Goal: Transaction & Acquisition: Purchase product/service

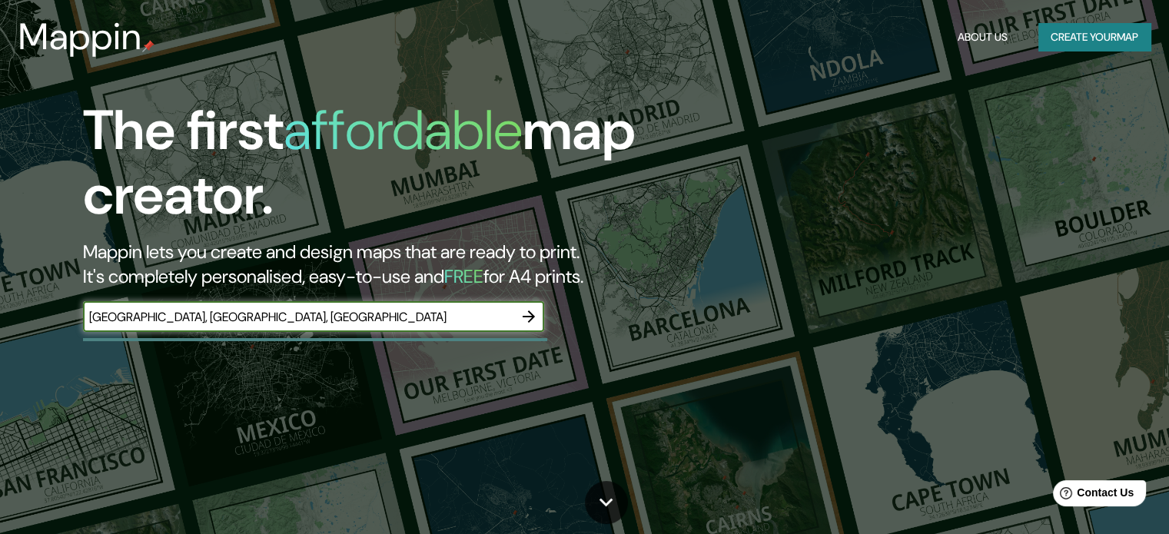
type input "[GEOGRAPHIC_DATA], [GEOGRAPHIC_DATA], [GEOGRAPHIC_DATA]"
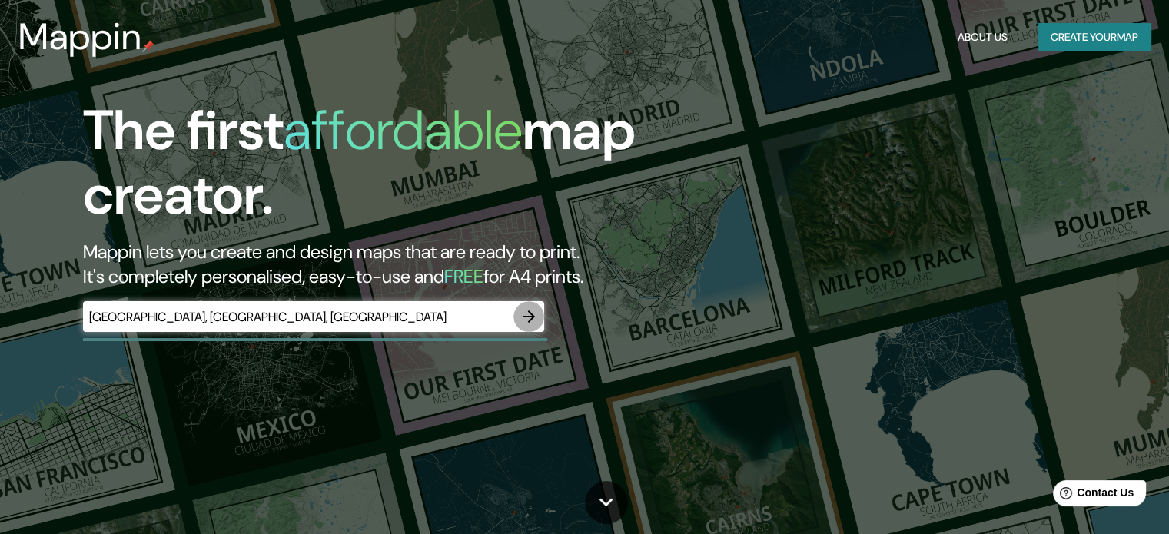
click at [524, 314] on icon "button" at bounding box center [529, 316] width 18 height 18
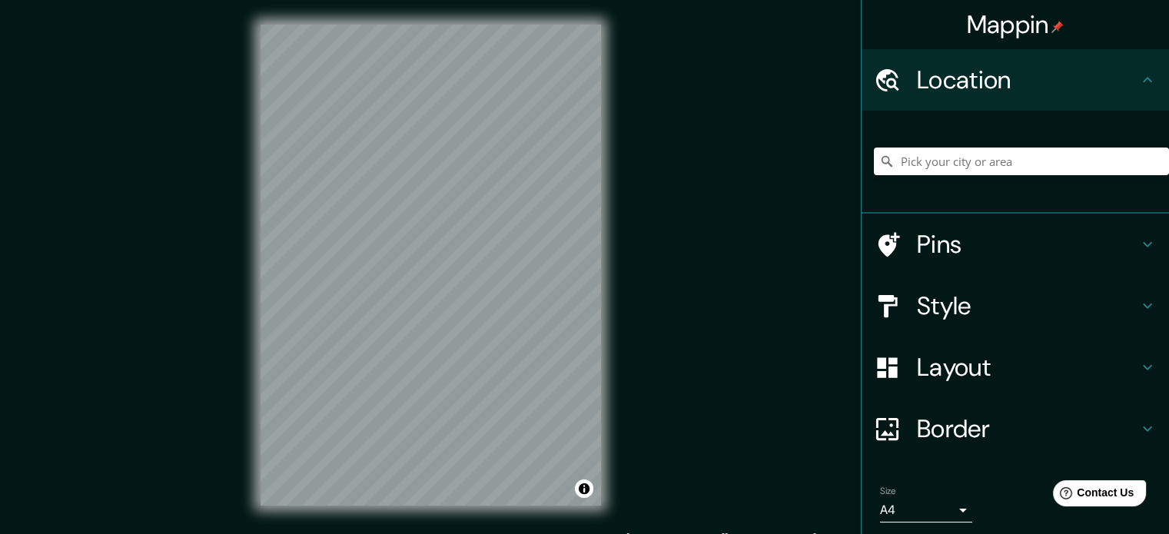
click at [194, 228] on div "Mappin Location Pins Style Layout Border Choose a border. Hint : you can make l…" at bounding box center [584, 277] width 1169 height 555
click at [444, 512] on div "© Mapbox © OpenStreetMap Improve this map" at bounding box center [431, 265] width 390 height 530
click at [916, 164] on input "Pick your city or area" at bounding box center [1021, 162] width 295 height 28
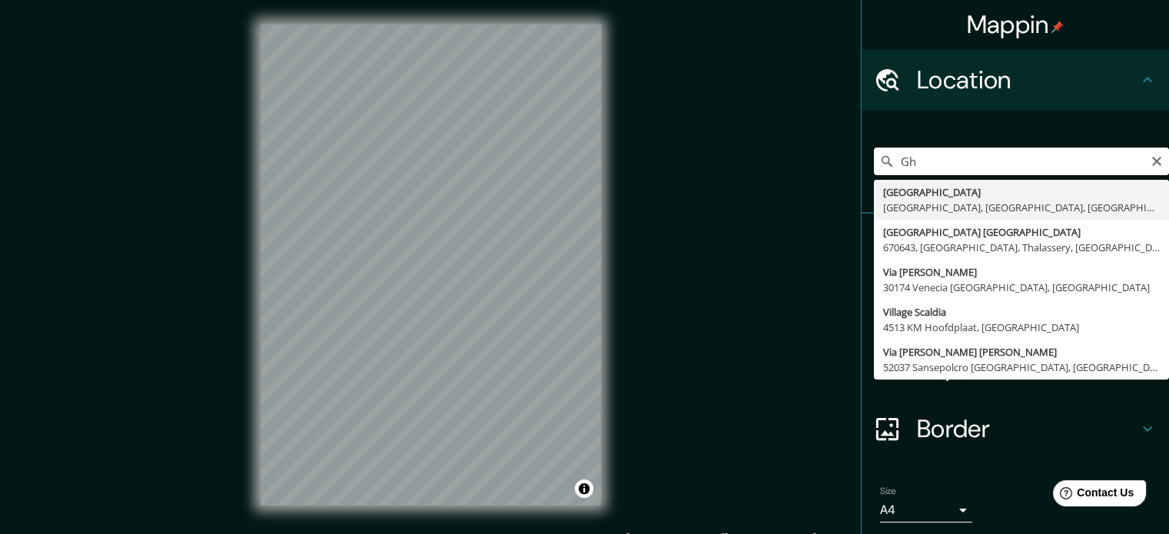
type input "G"
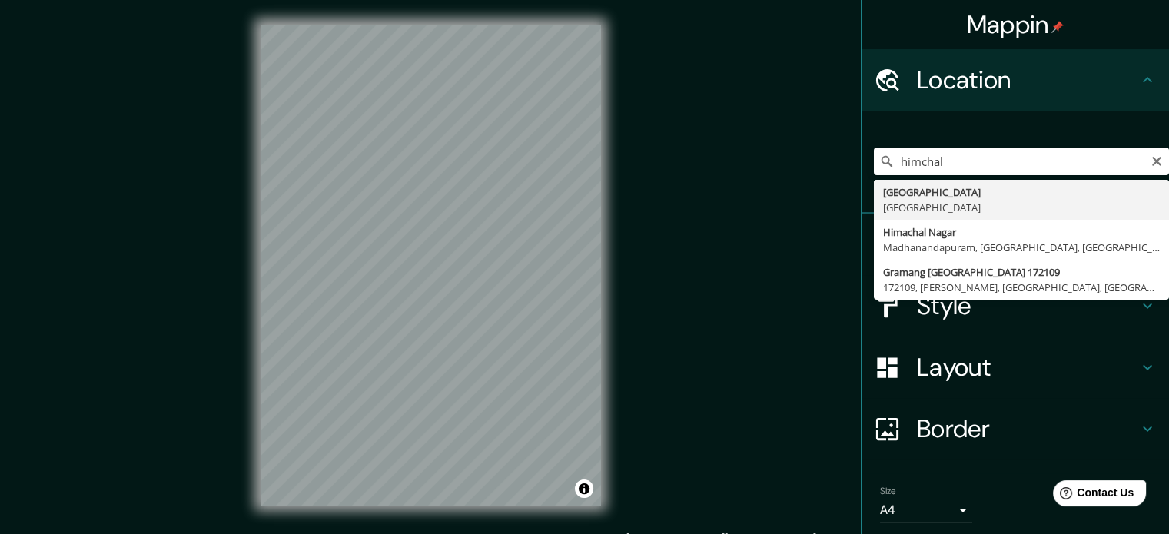
type input "[GEOGRAPHIC_DATA], [GEOGRAPHIC_DATA]"
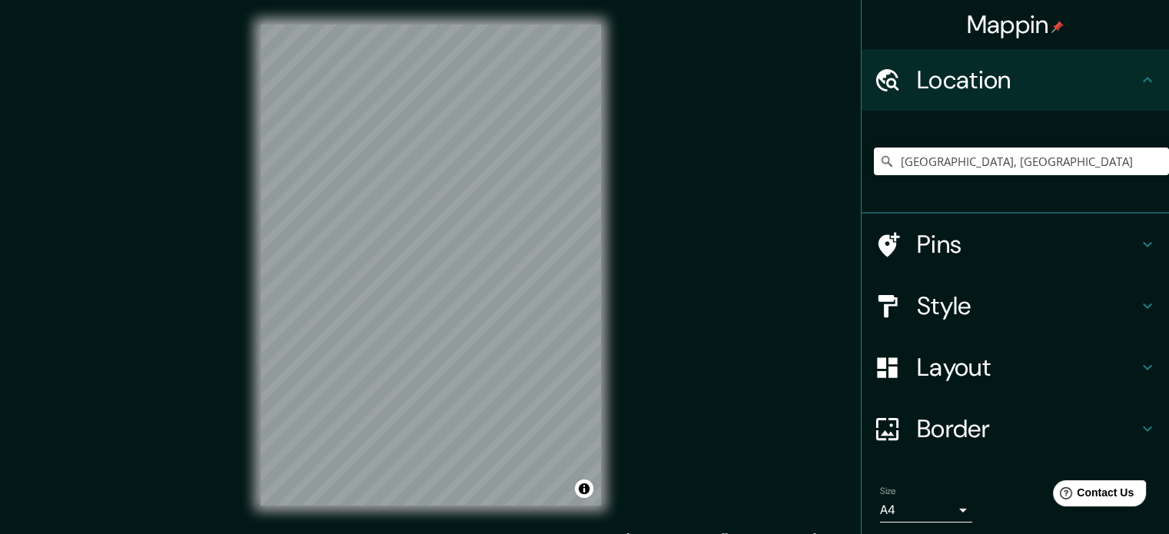
click at [259, 510] on div "© Mapbox © OpenStreetMap Improve this map" at bounding box center [431, 265] width 390 height 530
click at [616, 380] on div "© Mapbox © OpenStreetMap Improve this map" at bounding box center [431, 265] width 390 height 530
click at [1151, 162] on icon "Clear" at bounding box center [1157, 161] width 12 height 12
type input "Pathankot, Punyab, [GEOGRAPHIC_DATA]"
click at [626, 301] on div "Mappin Location [GEOGRAPHIC_DATA], [GEOGRAPHIC_DATA], [GEOGRAPHIC_DATA] Pathank…" at bounding box center [584, 277] width 1169 height 555
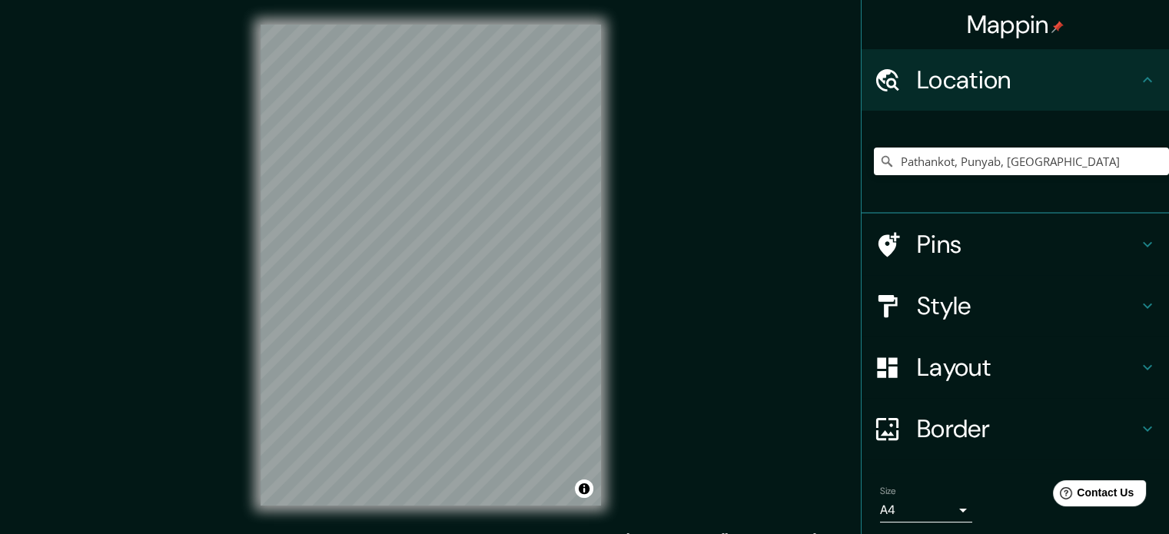
click at [484, 289] on div "© Mapbox © OpenStreetMap Improve this map" at bounding box center [431, 265] width 390 height 530
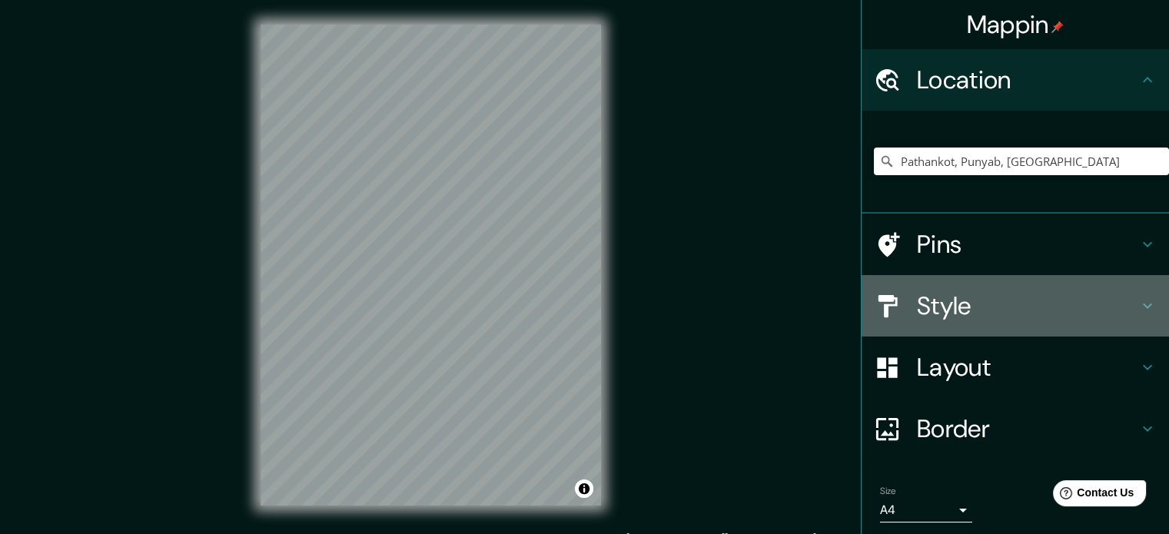
click at [956, 314] on h4 "Style" at bounding box center [1027, 306] width 221 height 31
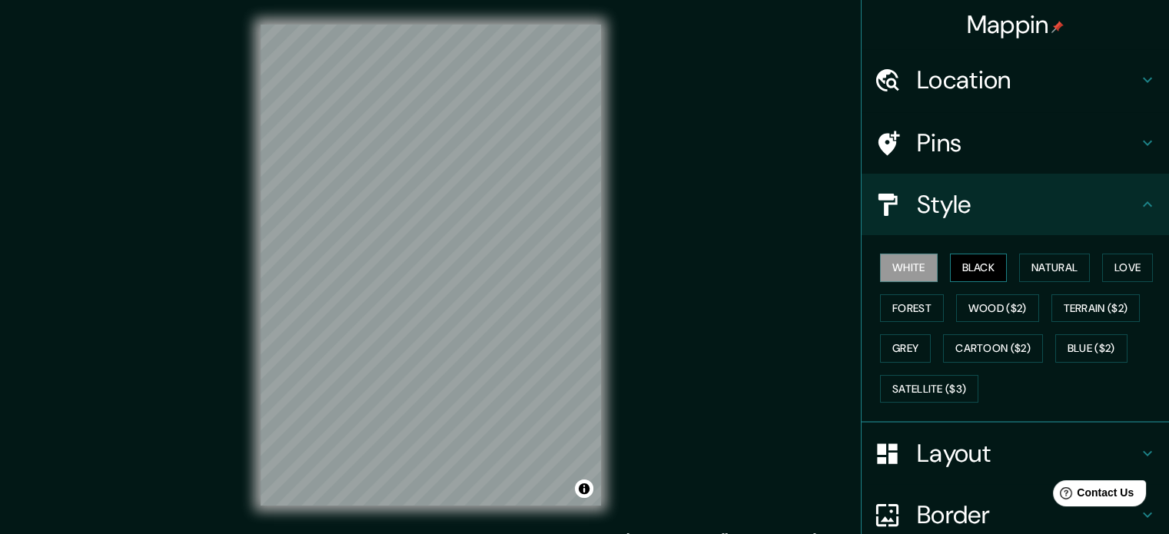
click at [985, 263] on button "Black" at bounding box center [979, 268] width 58 height 28
click at [895, 280] on button "White" at bounding box center [909, 268] width 58 height 28
click at [962, 214] on h4 "Style" at bounding box center [1027, 204] width 221 height 31
click at [1074, 193] on h4 "Style" at bounding box center [1027, 204] width 221 height 31
click at [1033, 58] on div "Location" at bounding box center [1015, 79] width 307 height 61
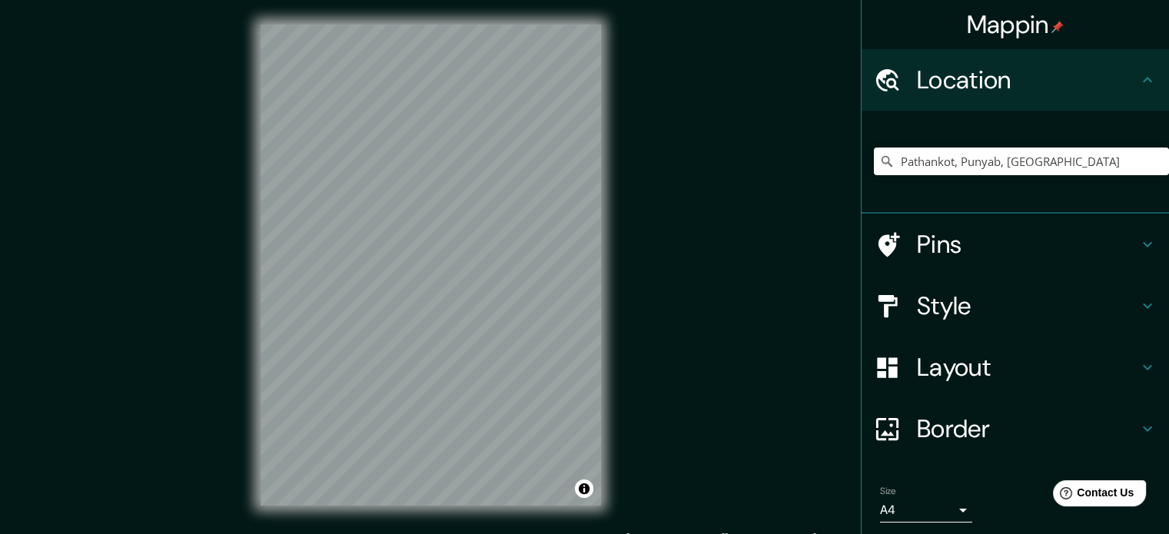
click at [947, 385] on div "Layout" at bounding box center [1015, 367] width 307 height 61
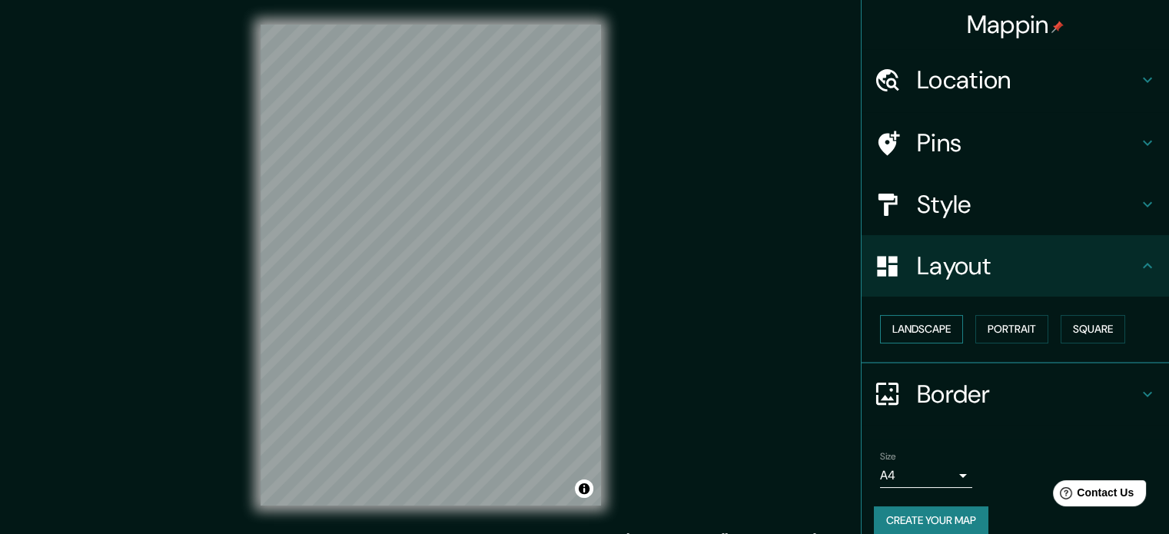
click at [917, 334] on button "Landscape" at bounding box center [921, 329] width 83 height 28
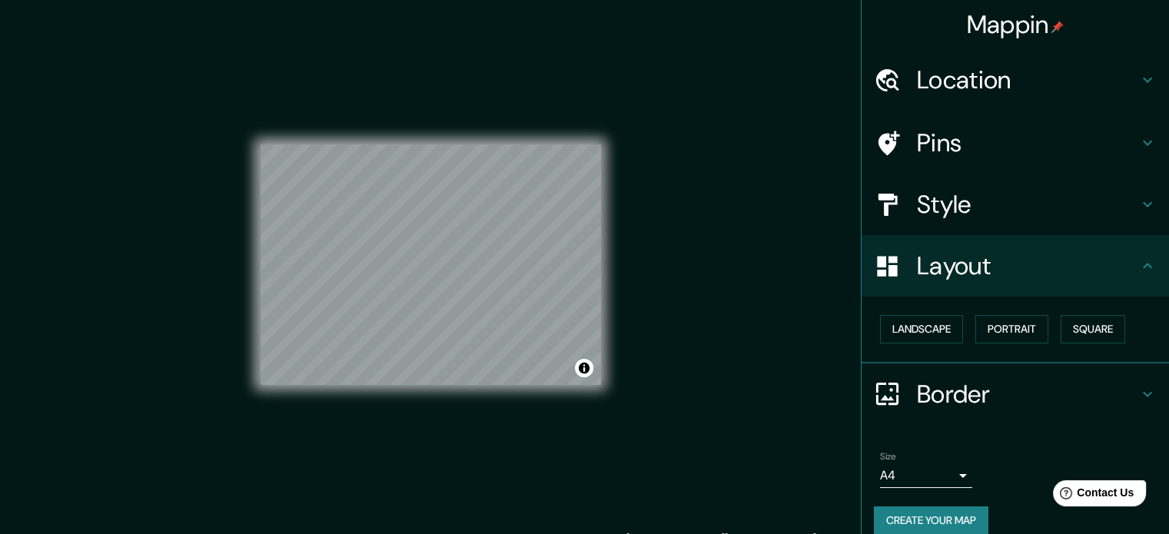
click at [988, 405] on h4 "Border" at bounding box center [1027, 394] width 221 height 31
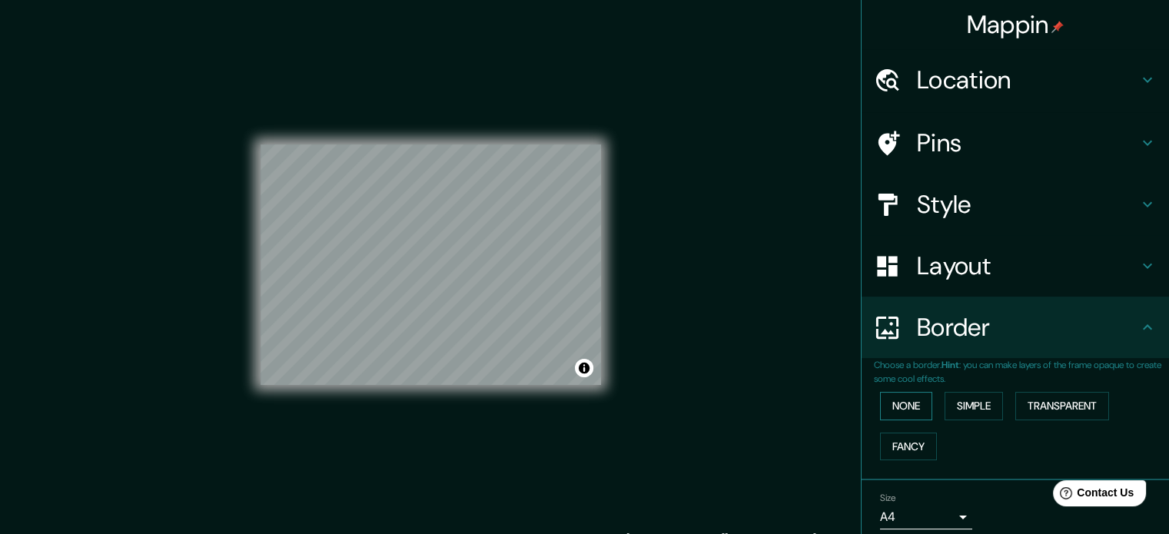
click at [902, 409] on button "None" at bounding box center [906, 406] width 52 height 28
click at [902, 440] on button "Fancy" at bounding box center [908, 447] width 57 height 28
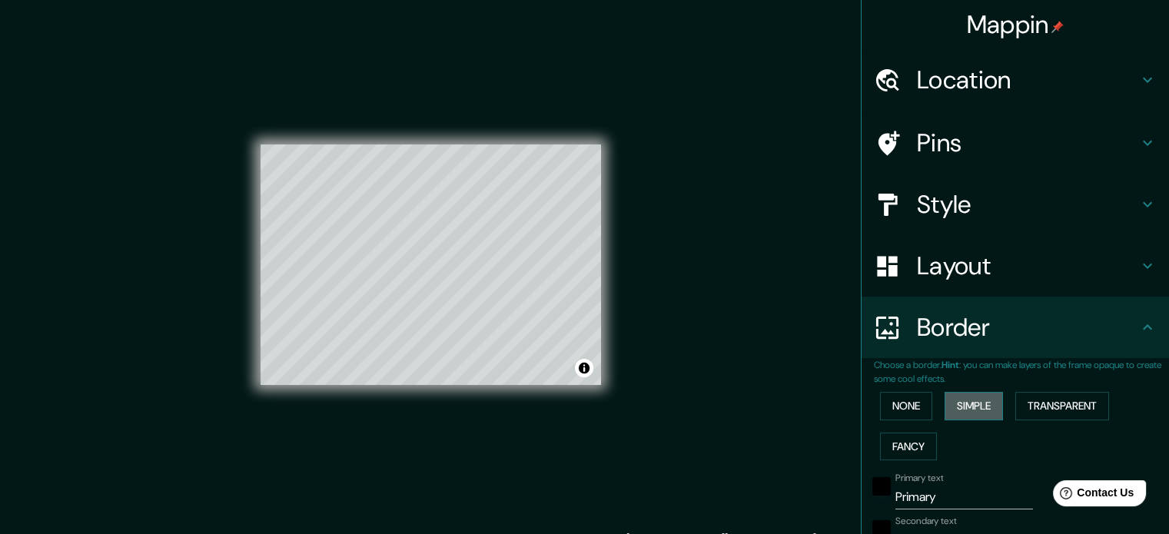
click at [968, 392] on button "Simple" at bounding box center [974, 406] width 58 height 28
click at [1061, 392] on button "Transparent" at bounding box center [1062, 406] width 94 height 28
click at [880, 411] on button "None" at bounding box center [906, 406] width 52 height 28
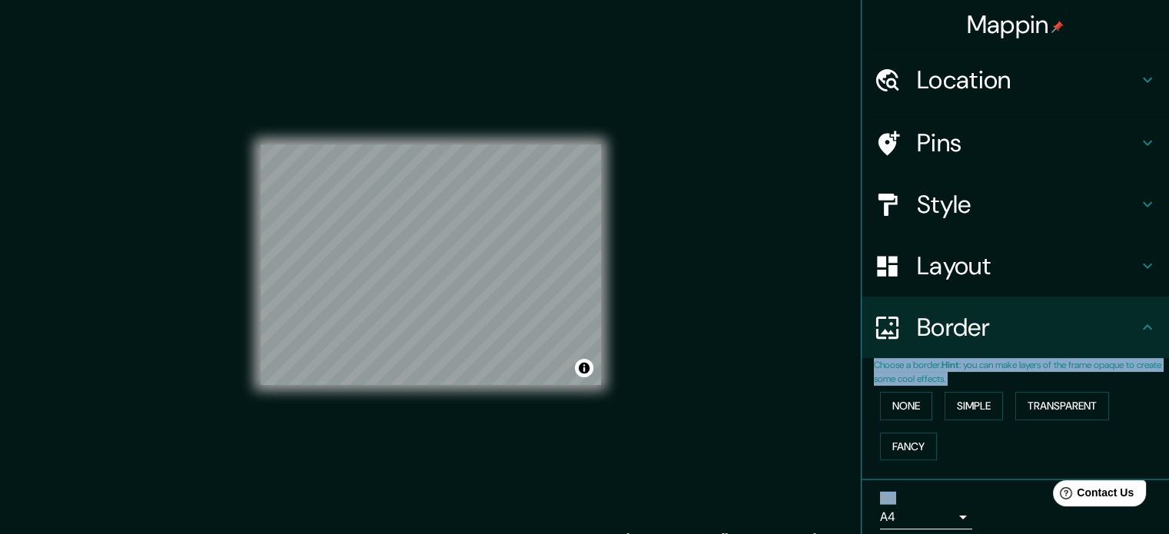
drag, startPoint x: 1020, startPoint y: 425, endPoint x: 1015, endPoint y: 329, distance: 96.2
click at [1015, 329] on ul "Location [GEOGRAPHIC_DATA], [GEOGRAPHIC_DATA], [GEOGRAPHIC_DATA] Pathankot [GEO…" at bounding box center [1015, 322] width 307 height 546
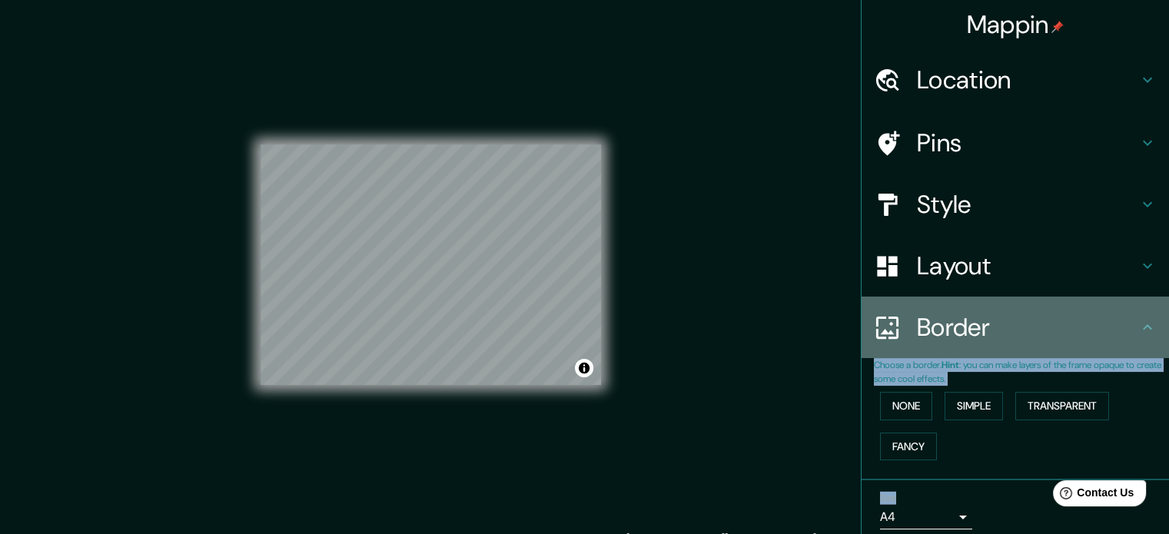
click at [1021, 348] on div "Border" at bounding box center [1015, 327] width 307 height 61
click at [1042, 330] on h4 "Border" at bounding box center [1027, 327] width 221 height 31
click at [1130, 313] on div "Border" at bounding box center [1015, 327] width 307 height 61
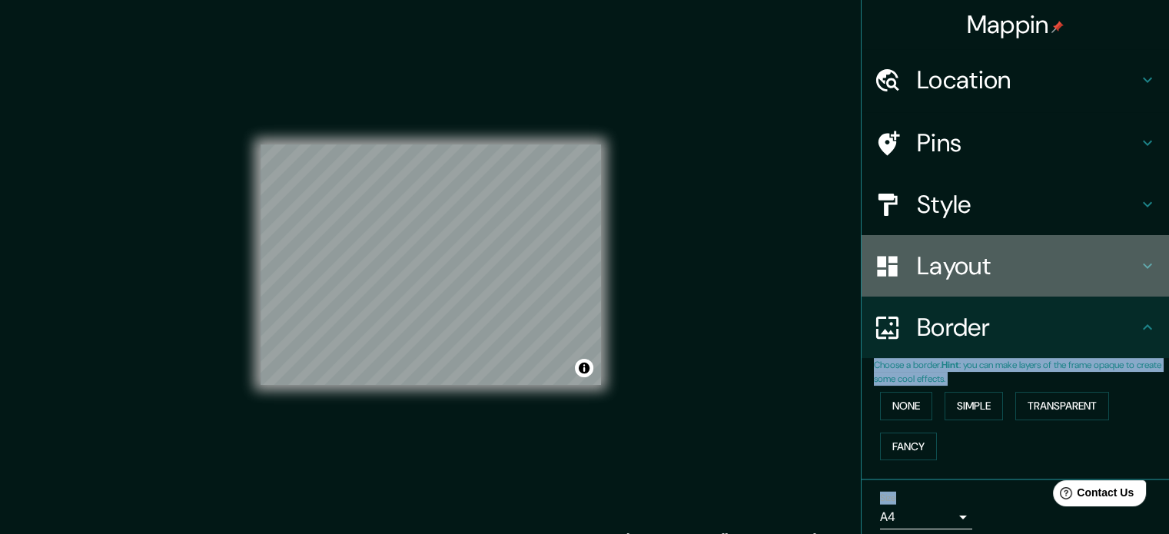
click at [1100, 271] on h4 "Layout" at bounding box center [1027, 266] width 221 height 31
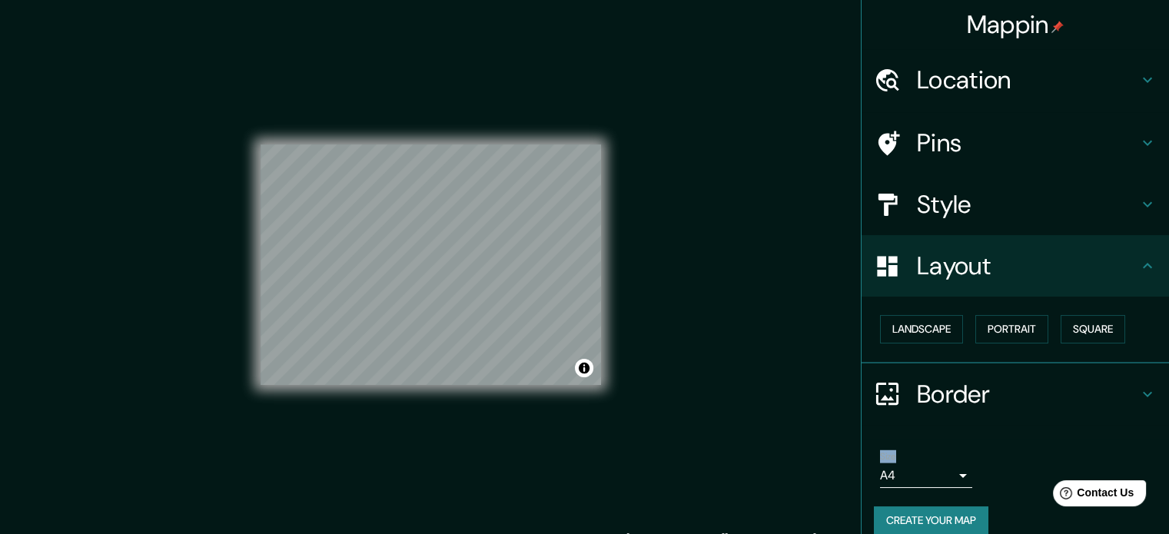
click at [1100, 271] on h4 "Layout" at bounding box center [1027, 266] width 221 height 31
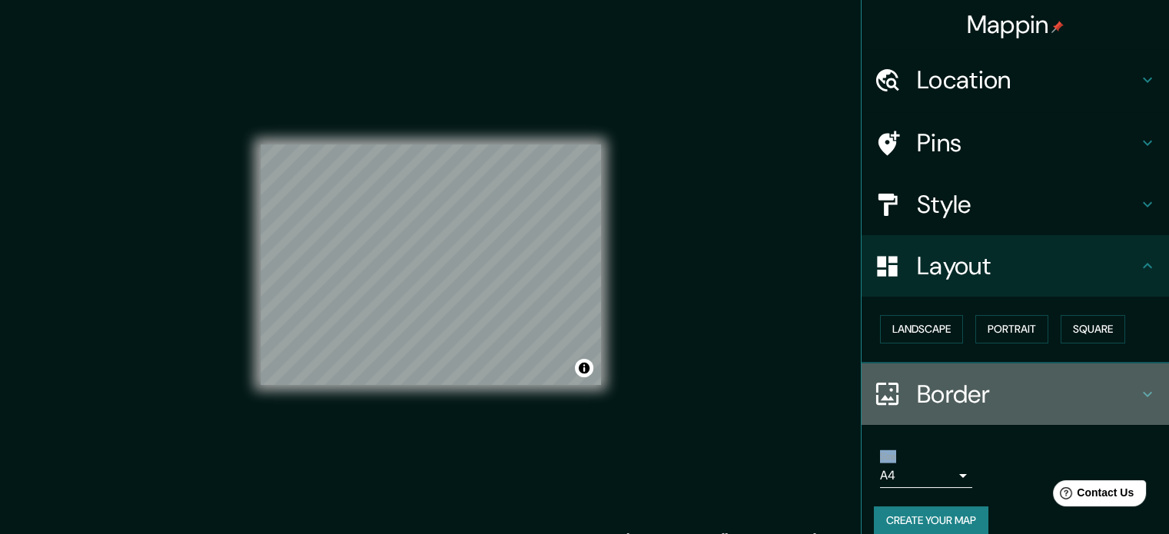
click at [997, 399] on h4 "Border" at bounding box center [1027, 394] width 221 height 31
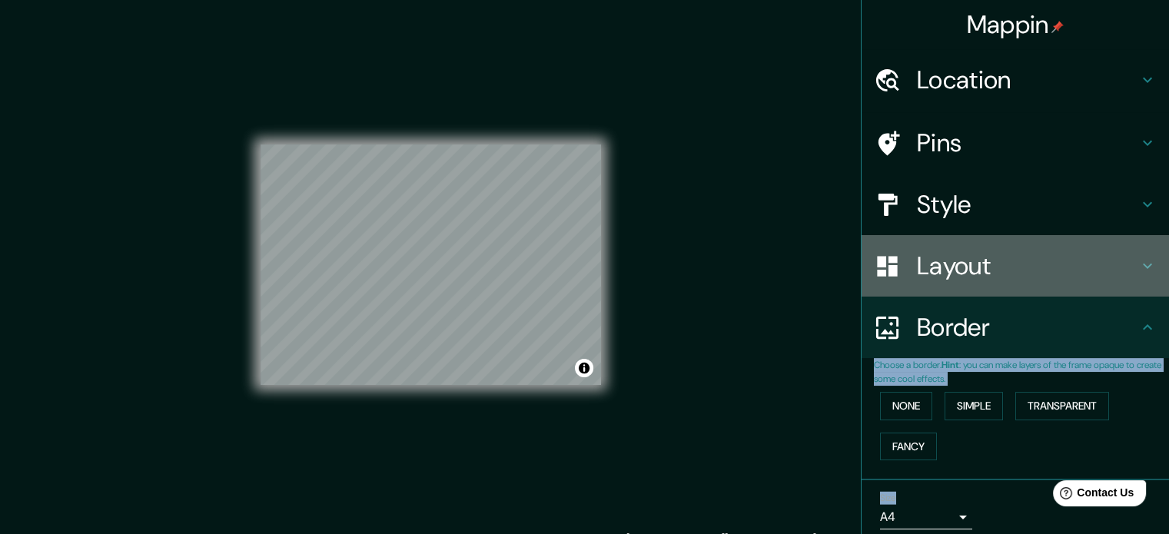
click at [1040, 262] on h4 "Layout" at bounding box center [1027, 266] width 221 height 31
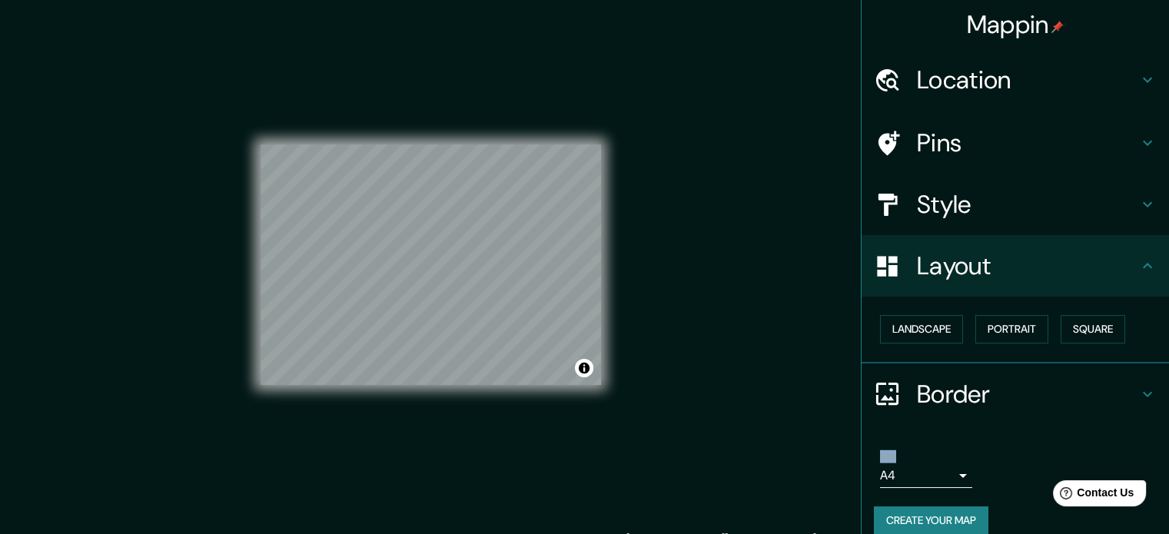
click at [922, 520] on button "Create your map" at bounding box center [931, 521] width 115 height 28
click at [921, 511] on div "Create your map" at bounding box center [1015, 521] width 283 height 28
click at [928, 521] on button "Create your map" at bounding box center [931, 521] width 115 height 28
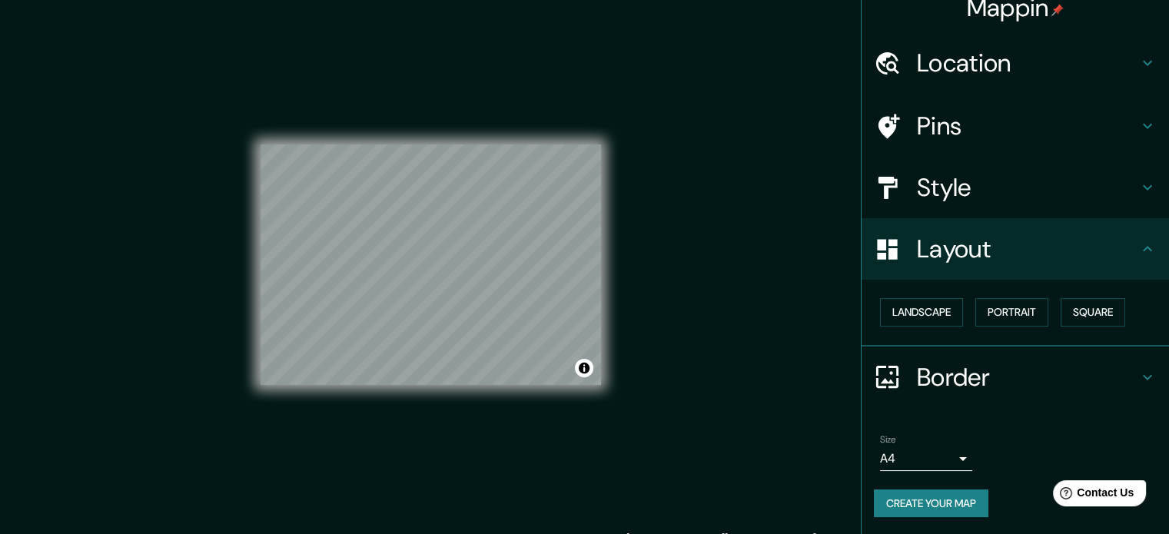
click at [897, 496] on button "Create your map" at bounding box center [931, 504] width 115 height 28
click at [919, 506] on button "Create your map" at bounding box center [931, 504] width 115 height 28
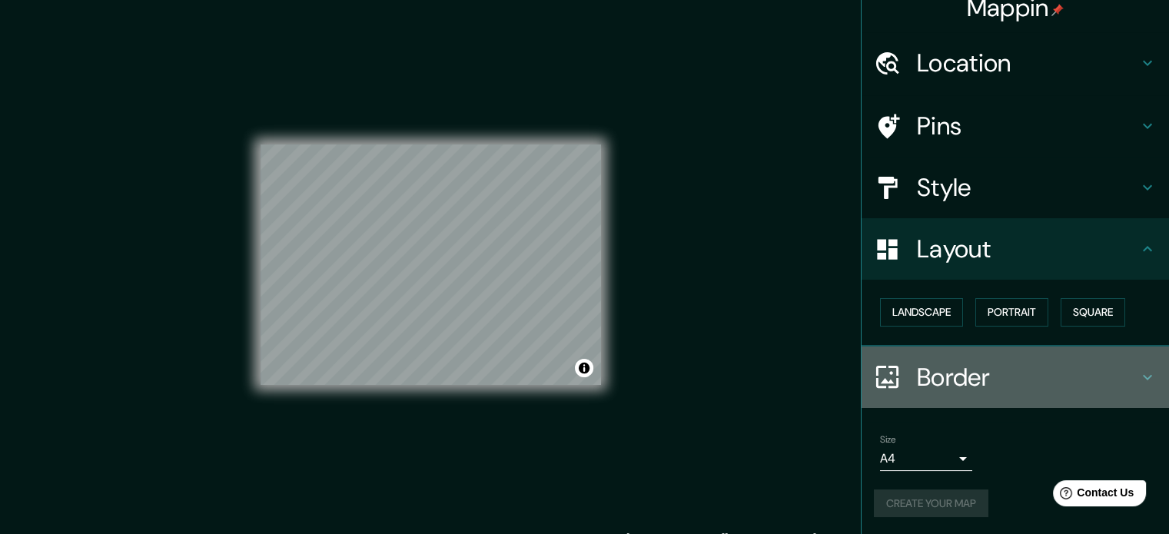
click at [919, 357] on div "Border" at bounding box center [1015, 377] width 307 height 61
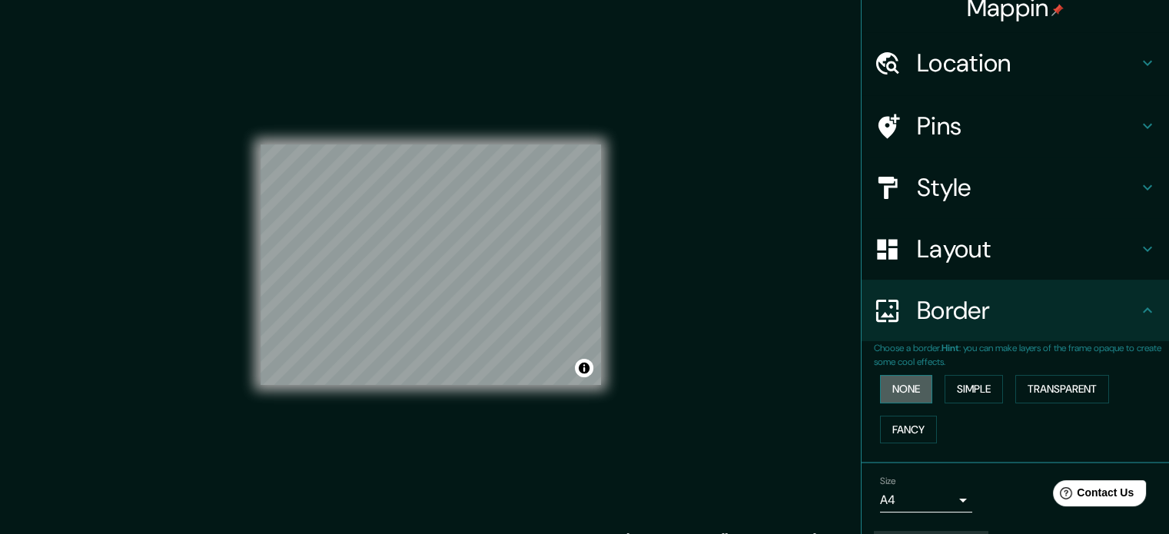
click at [898, 387] on button "None" at bounding box center [906, 389] width 52 height 28
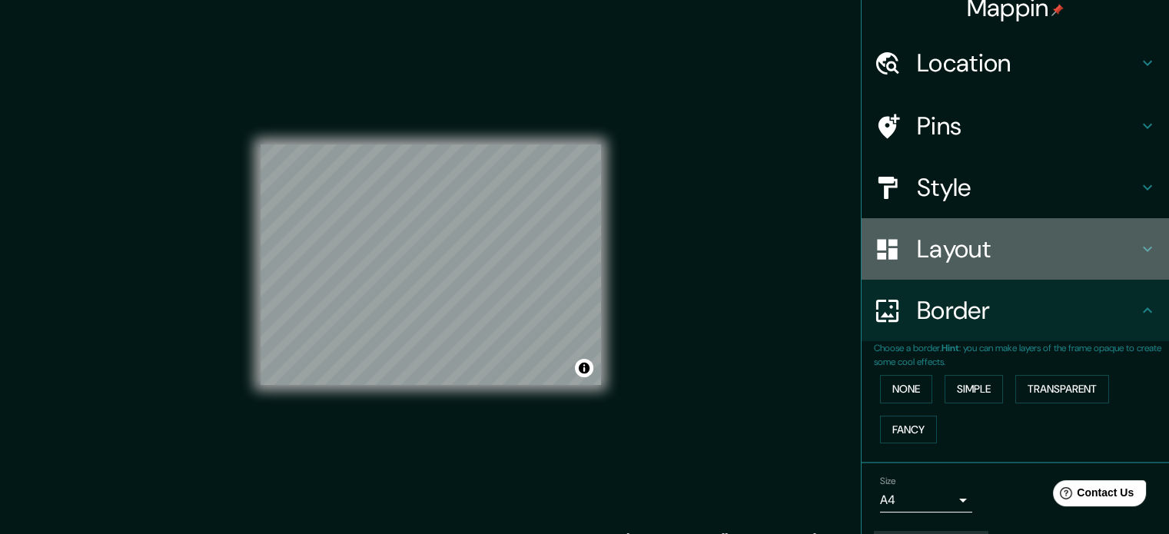
click at [983, 230] on div "Layout" at bounding box center [1015, 248] width 307 height 61
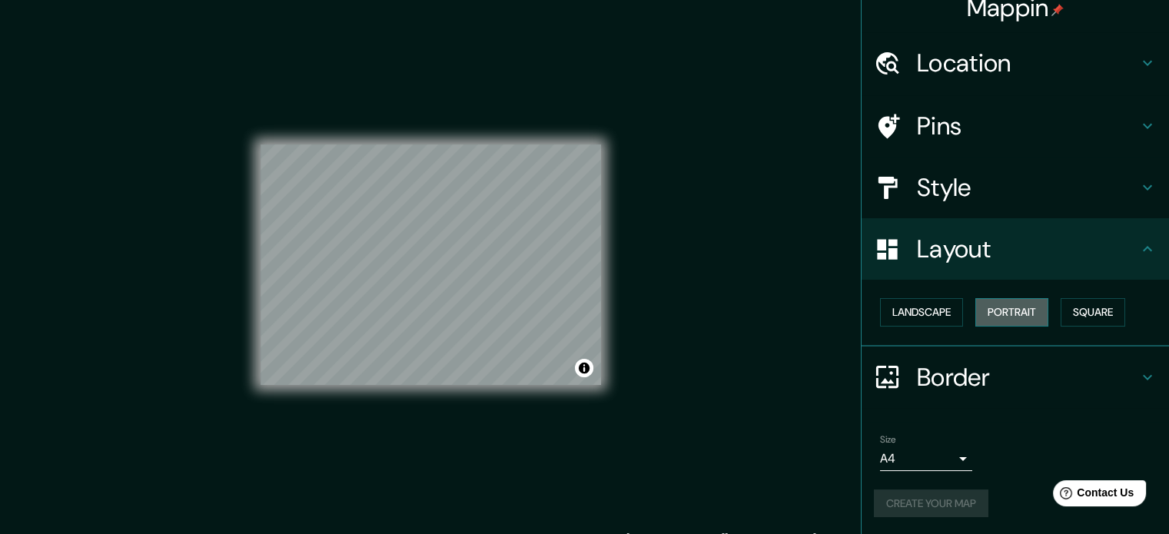
click at [983, 308] on button "Portrait" at bounding box center [1011, 312] width 73 height 28
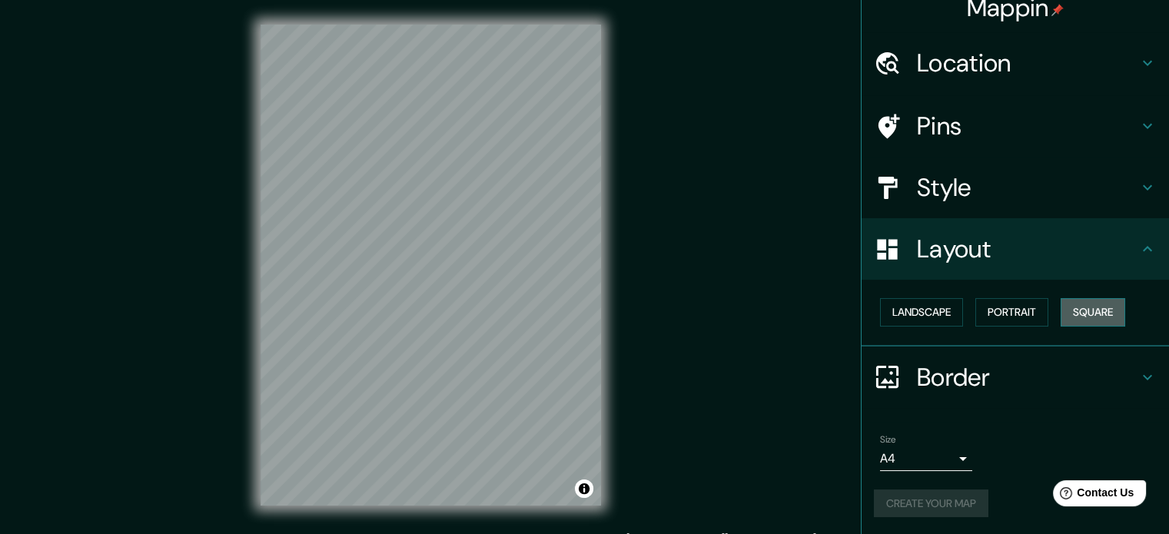
click at [1082, 306] on button "Square" at bounding box center [1093, 312] width 65 height 28
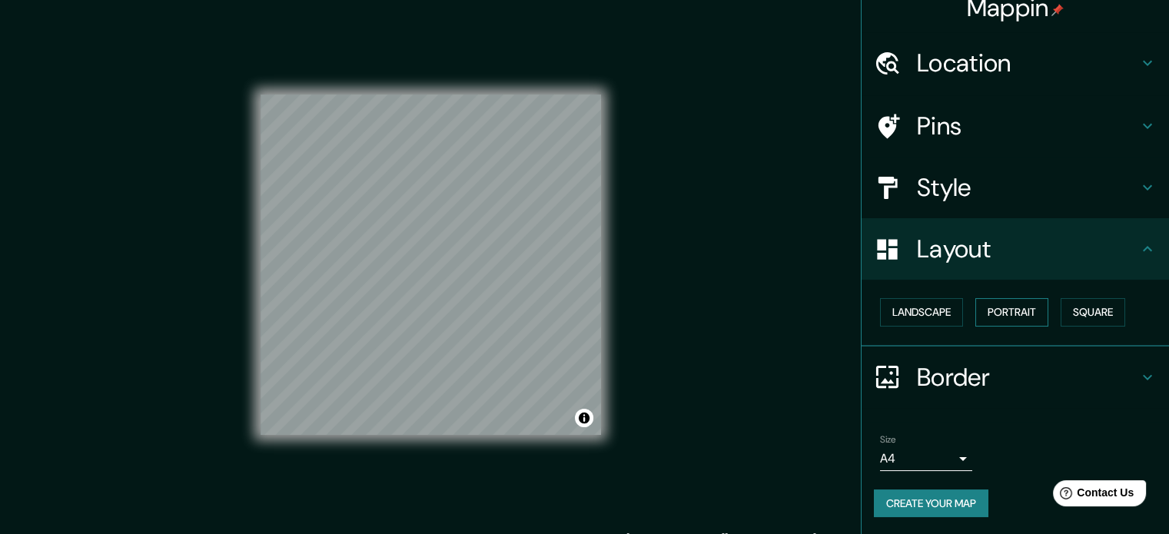
click at [1017, 309] on button "Portrait" at bounding box center [1011, 312] width 73 height 28
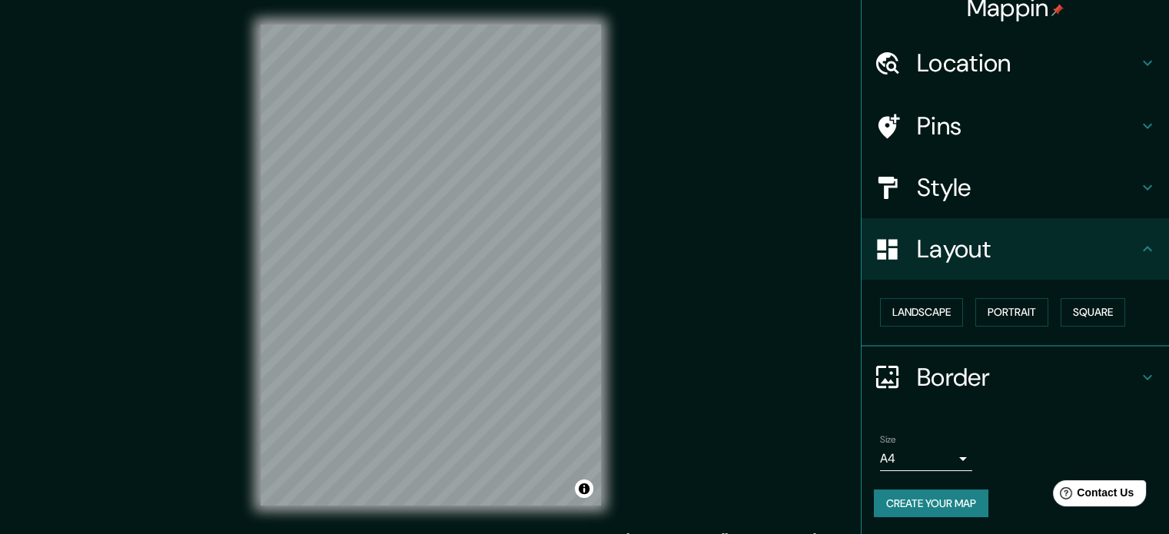
click at [912, 507] on button "Create your map" at bounding box center [931, 504] width 115 height 28
click at [1006, 42] on div "Location" at bounding box center [1015, 62] width 307 height 61
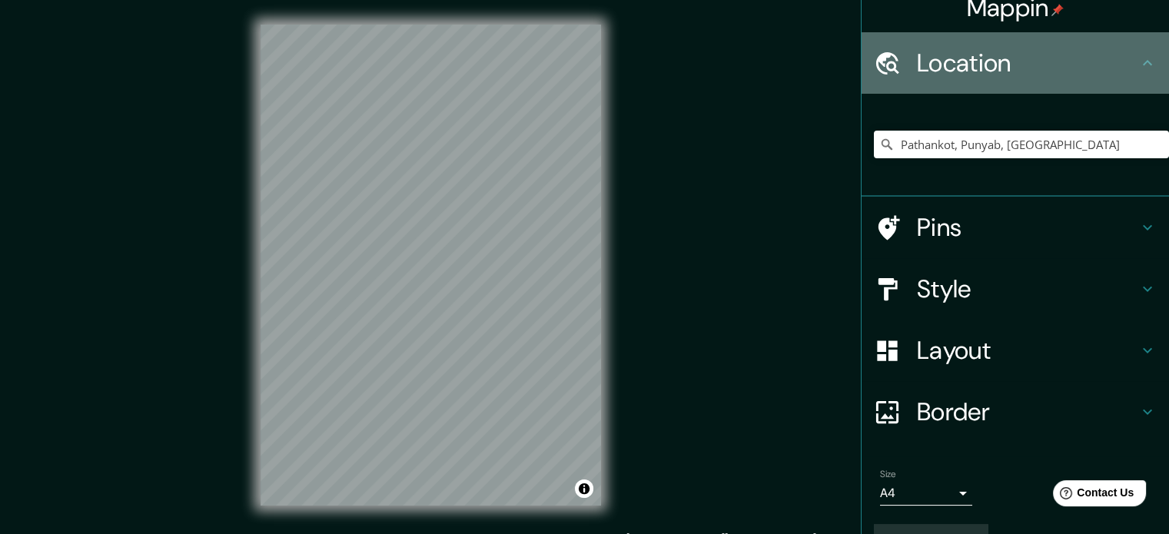
click at [970, 57] on h4 "Location" at bounding box center [1027, 63] width 221 height 31
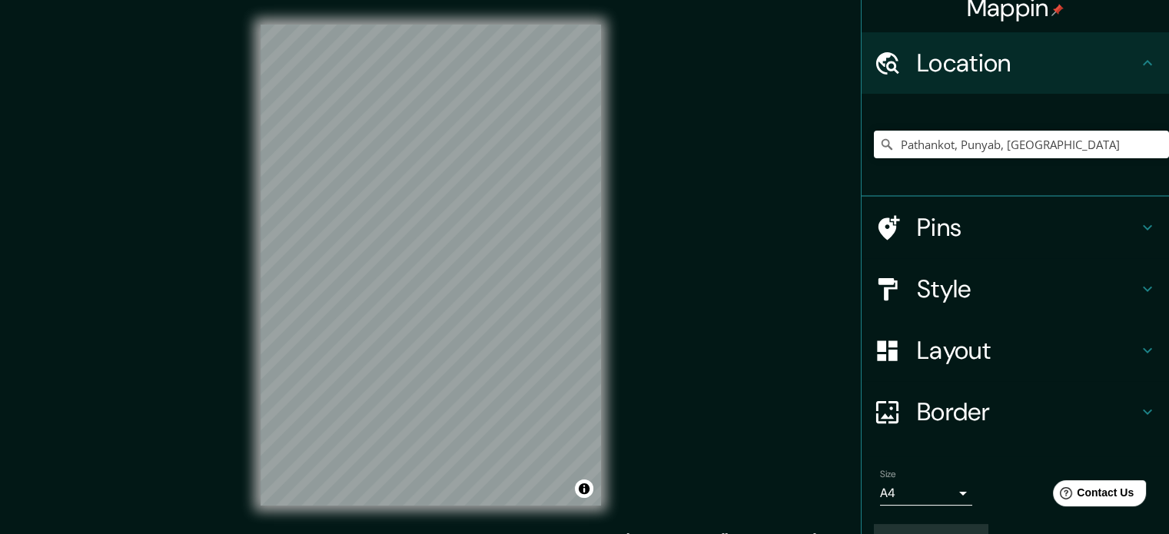
click at [936, 219] on h4 "Pins" at bounding box center [1027, 227] width 221 height 31
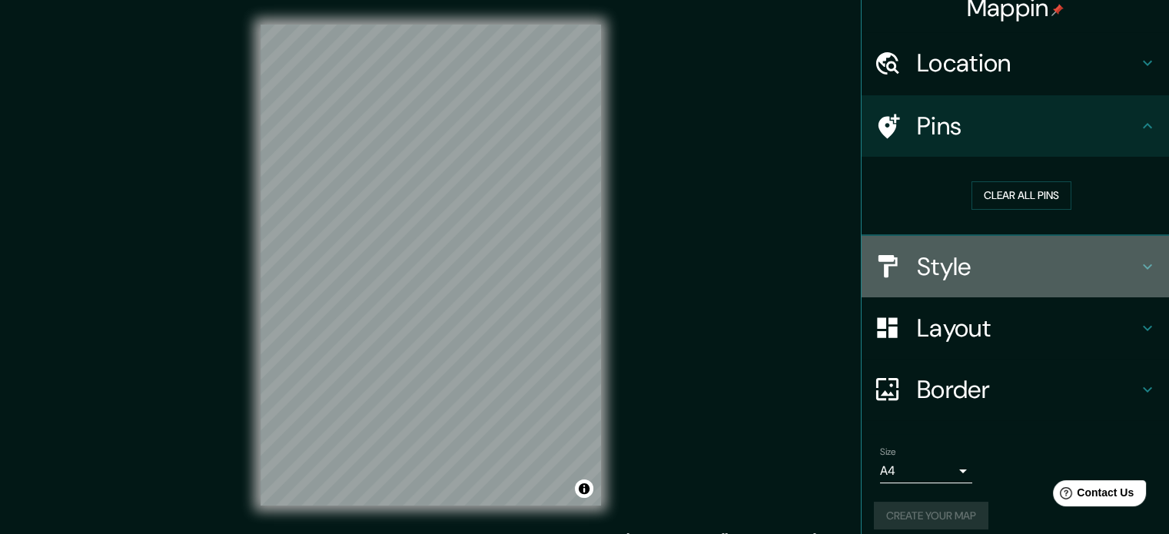
click at [955, 282] on div "Style" at bounding box center [1015, 266] width 307 height 61
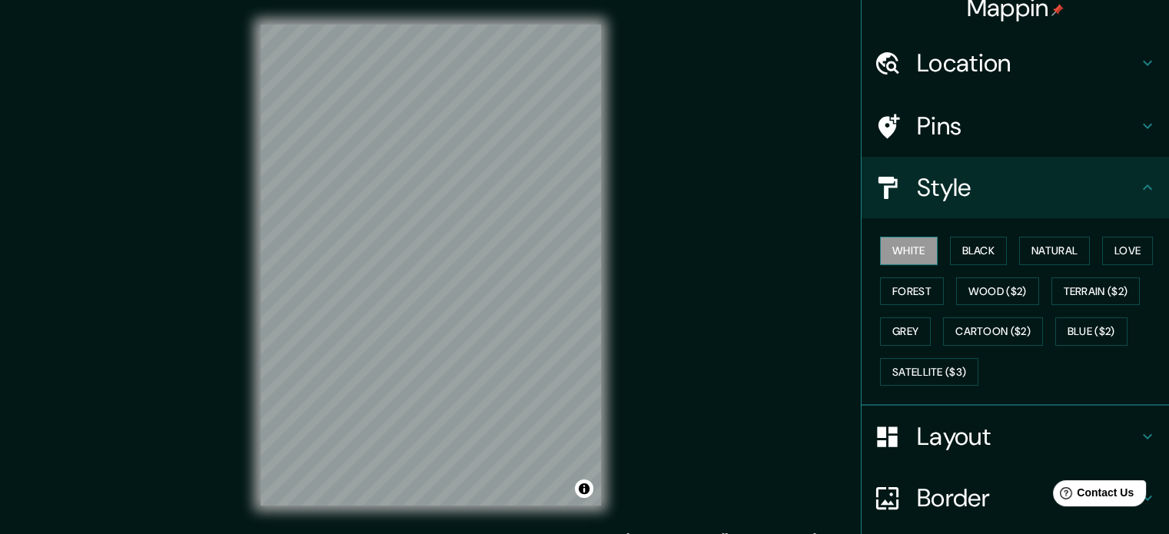
click at [891, 254] on button "White" at bounding box center [909, 251] width 58 height 28
click at [936, 249] on div "White Black Natural Love Forest Wood ($2) Terrain ($2) Grey Cartoon ($2) Blue (…" at bounding box center [1021, 311] width 295 height 161
click at [1041, 245] on button "Natural" at bounding box center [1054, 251] width 71 height 28
click at [1113, 257] on button "Love" at bounding box center [1127, 251] width 51 height 28
click at [883, 304] on div "White Black Natural Love Forest Wood ($2) Terrain ($2) Grey Cartoon ($2) Blue (…" at bounding box center [1021, 311] width 295 height 161
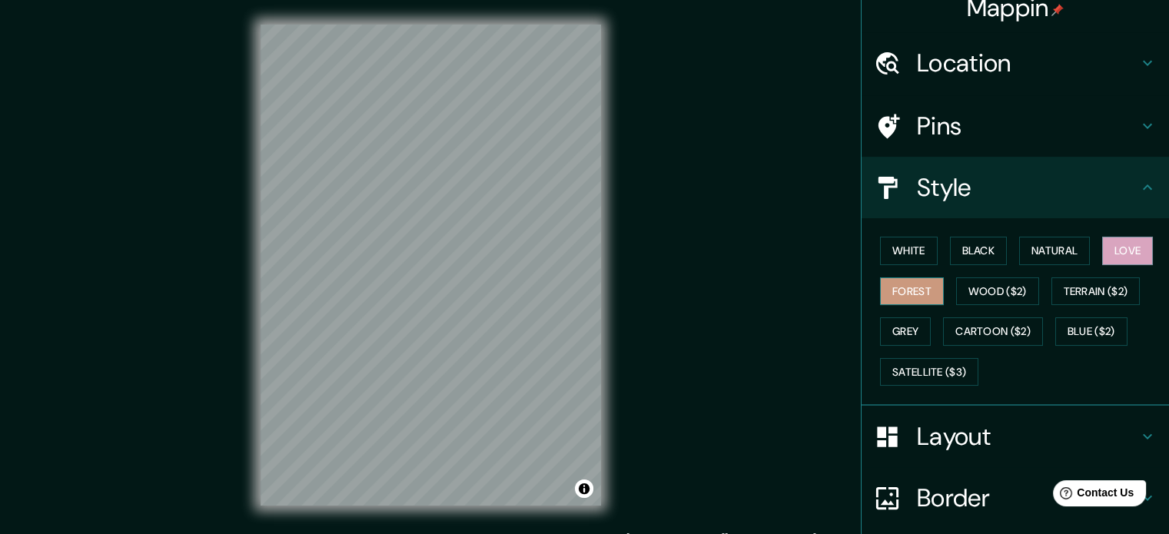
click at [907, 277] on button "Forest" at bounding box center [912, 291] width 64 height 28
click at [907, 251] on button "White" at bounding box center [909, 251] width 58 height 28
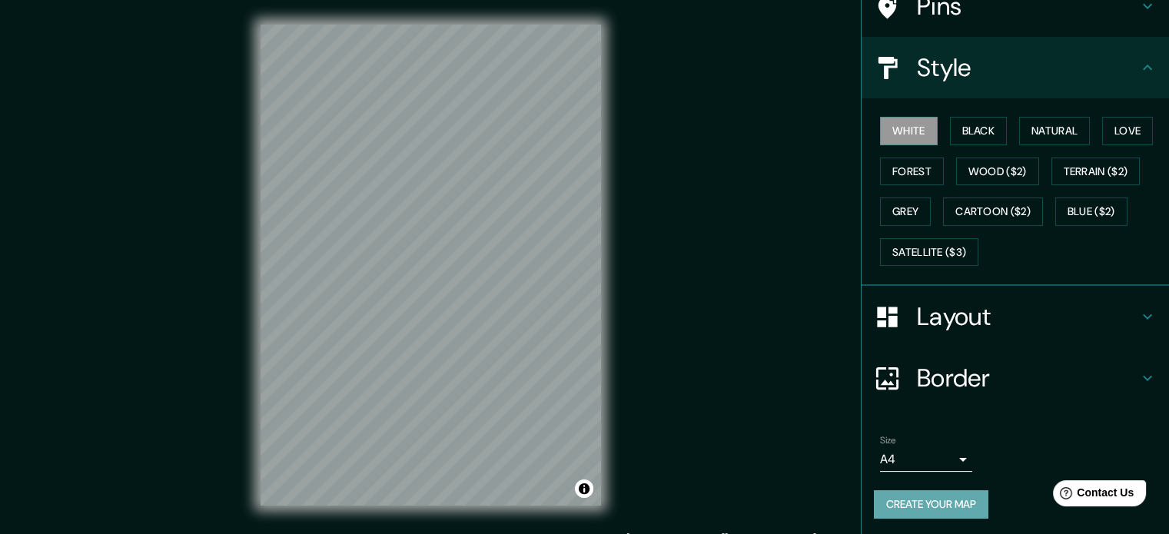
click at [892, 510] on button "Create your map" at bounding box center [931, 504] width 115 height 28
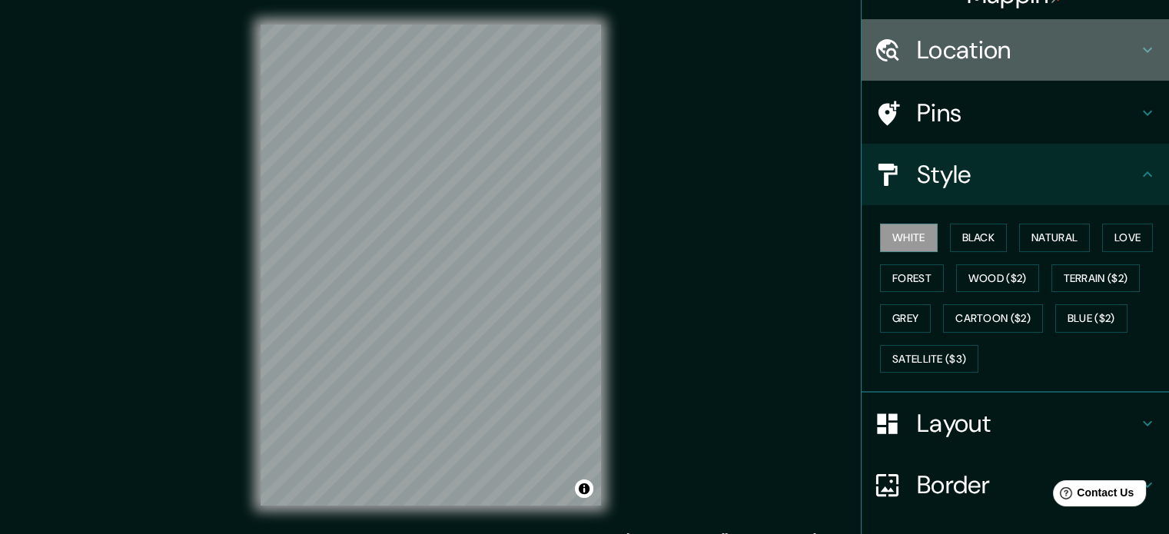
click at [1028, 66] on div "Location" at bounding box center [1015, 49] width 307 height 61
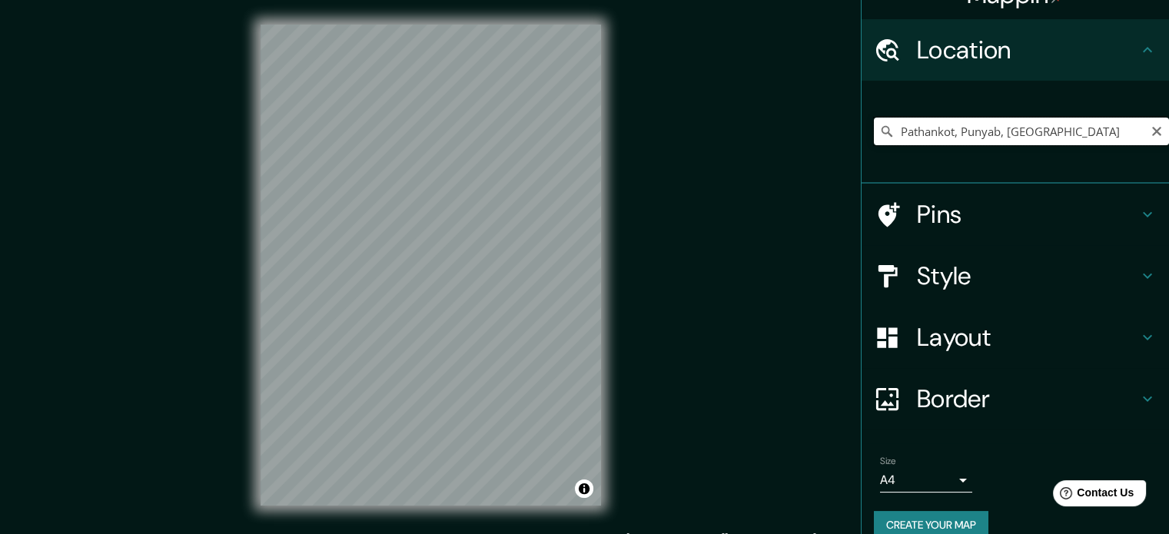
click at [1151, 131] on input "Pathankot, Punyab, [GEOGRAPHIC_DATA]" at bounding box center [1021, 132] width 295 height 28
click at [1151, 131] on icon "Clear" at bounding box center [1157, 131] width 12 height 12
click at [1107, 136] on input "Montepaone, [GEOGRAPHIC_DATA], [GEOGRAPHIC_DATA]" at bounding box center [1021, 132] width 295 height 28
type input "[GEOGRAPHIC_DATA], [GEOGRAPHIC_DATA], [GEOGRAPHIC_DATA]"
click at [257, 316] on div "© Mapbox © OpenStreetMap Improve this map" at bounding box center [431, 265] width 390 height 530
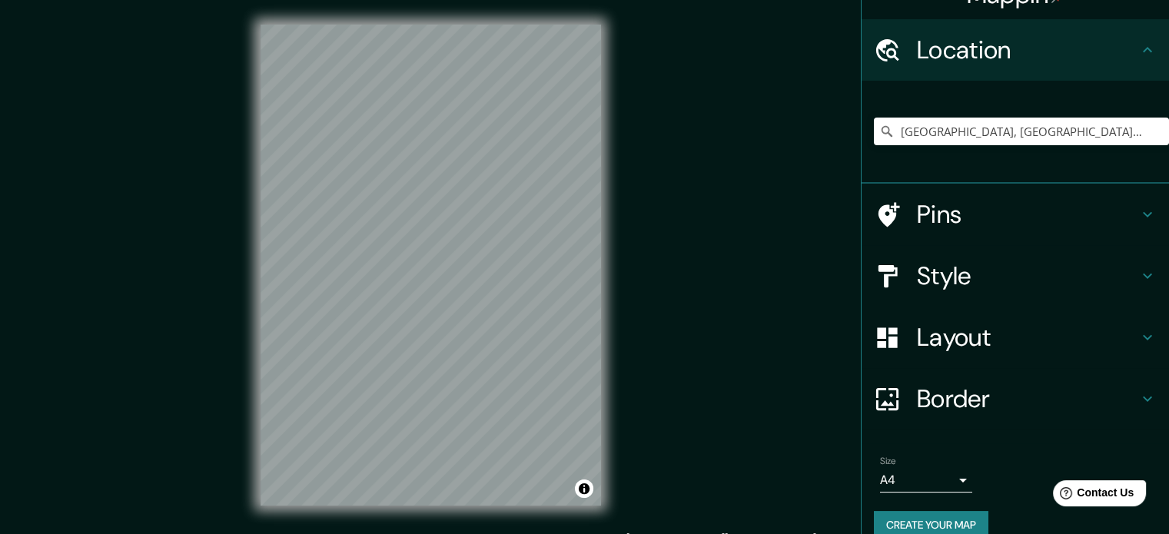
click at [540, 8] on div "© Mapbox © OpenStreetMap Improve this map" at bounding box center [431, 265] width 390 height 530
click at [611, 296] on div "© Mapbox © OpenStreetMap Improve this map" at bounding box center [431, 265] width 390 height 530
